Goal: Task Accomplishment & Management: Use online tool/utility

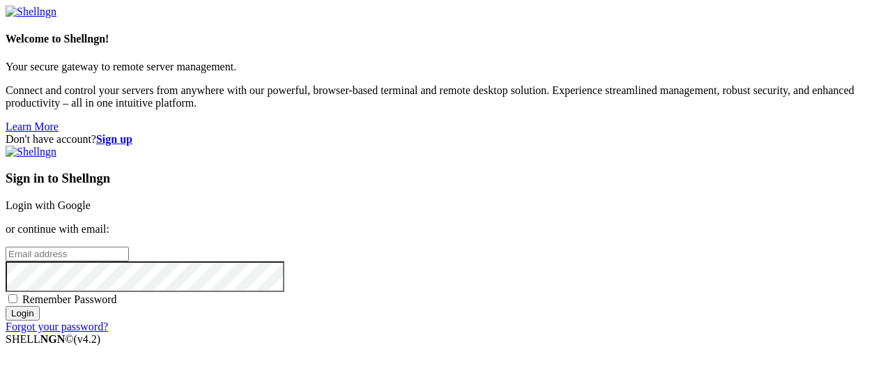
type input "[EMAIL_ADDRESS][DOMAIN_NAME]"
click at [40, 321] on input "Login" at bounding box center [23, 313] width 34 height 15
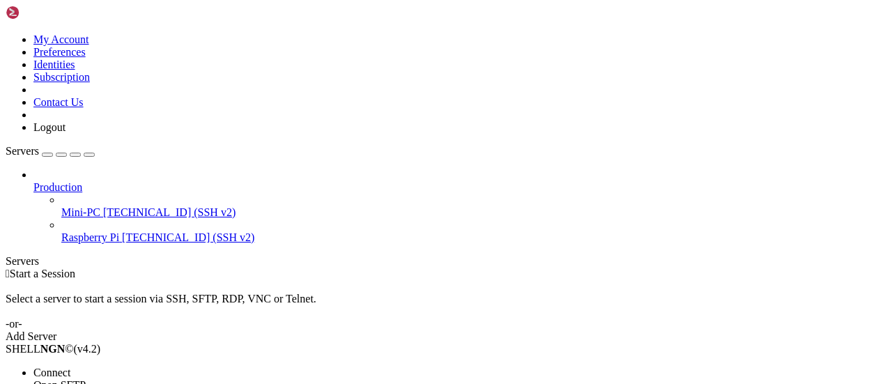
click at [70, 366] on span "Connect" at bounding box center [51, 372] width 37 height 12
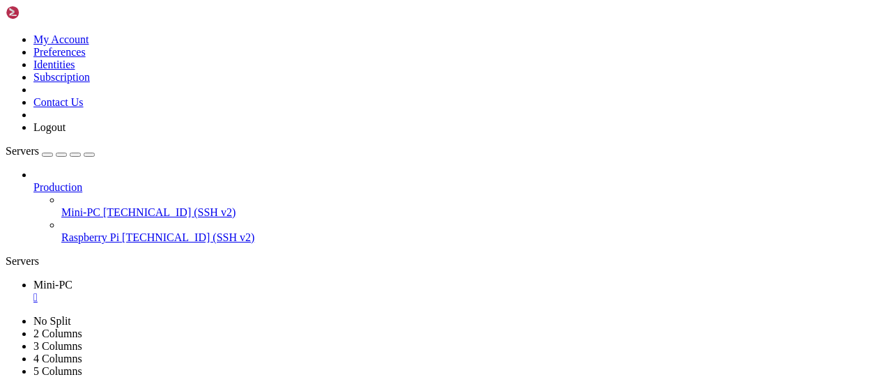
click at [89, 155] on icon "button" at bounding box center [89, 155] width 0 height 0
drag, startPoint x: 396, startPoint y: 667, endPoint x: 531, endPoint y: 665, distance: 135.2
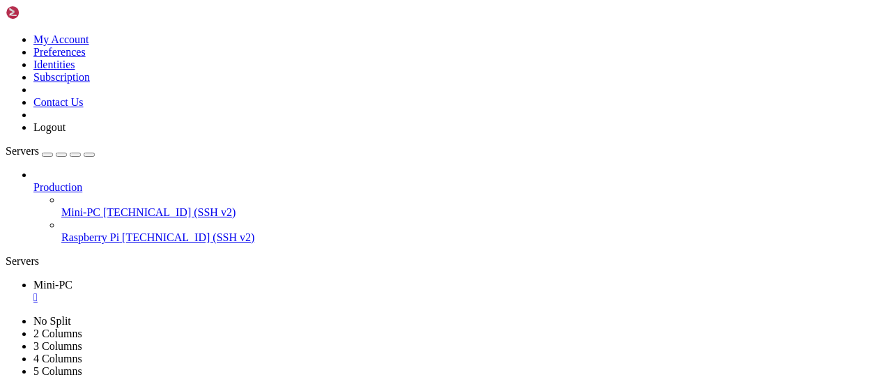
copy x-row "egistros_[DATE].txt"
drag, startPoint x: 394, startPoint y: 666, endPoint x: 533, endPoint y: 667, distance: 138.7
copy x-row "registros_[DATE].txt"
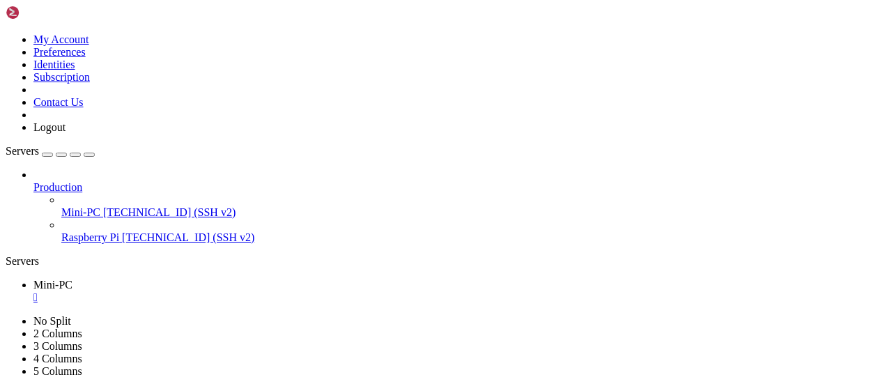
drag, startPoint x: 394, startPoint y: 641, endPoint x: 532, endPoint y: 642, distance: 138.0
copy x-row "registros_[DATE].txt"
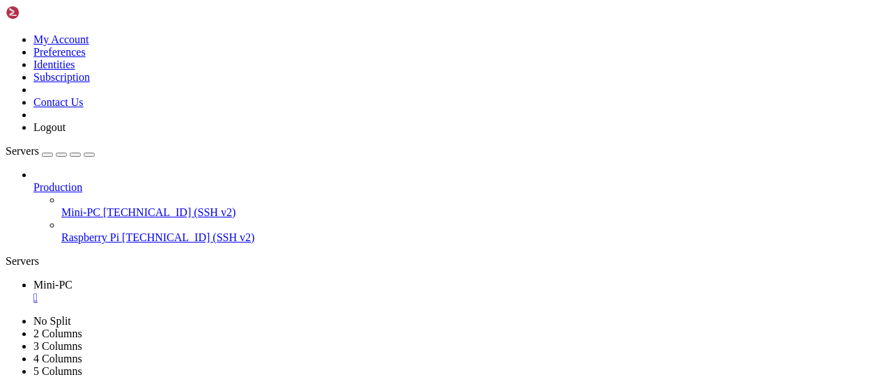
scroll to position [1149, 0]
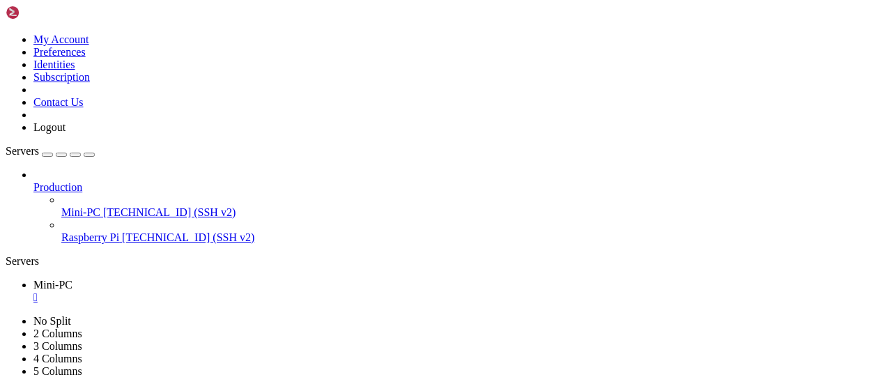
scroll to position [1386, 0]
click at [15, 255] on div "Servers" at bounding box center [446, 261] width 881 height 13
click at [241, 291] on div "" at bounding box center [459, 297] width 853 height 13
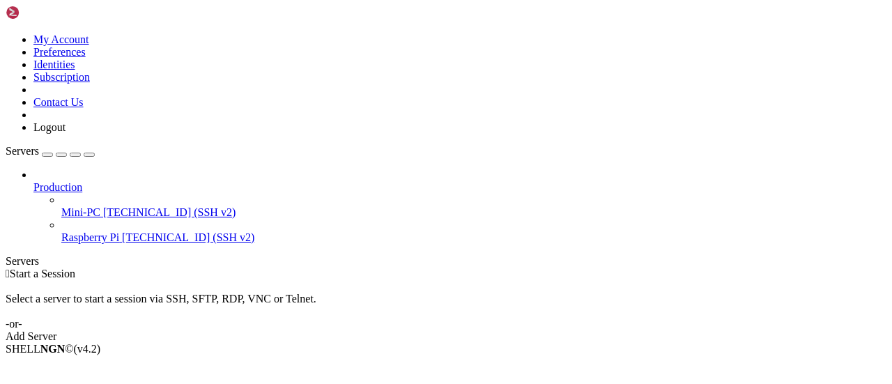
click at [6, 33] on link at bounding box center [6, 33] width 0 height 0
click at [65, 133] on link "Logout" at bounding box center [49, 127] width 32 height 12
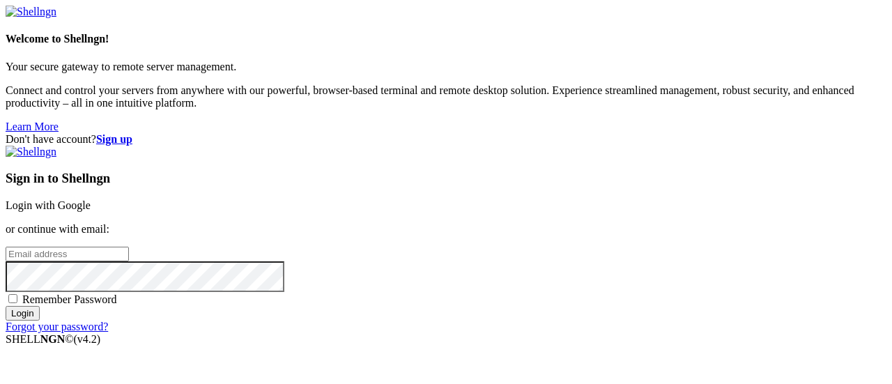
type input "[EMAIL_ADDRESS][DOMAIN_NAME]"
